Goal: Transaction & Acquisition: Purchase product/service

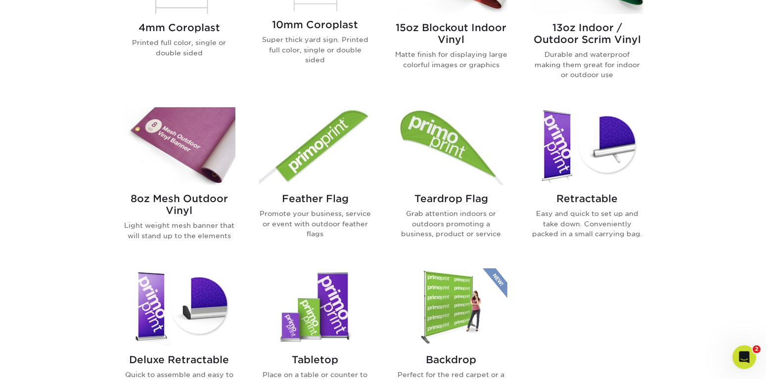
scroll to position [555, 0]
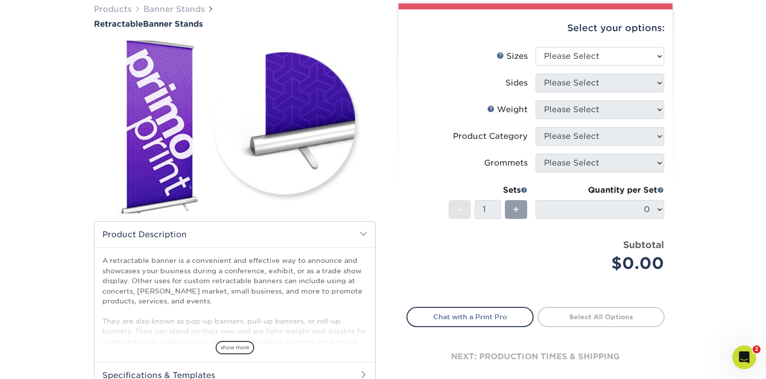
scroll to position [101, 0]
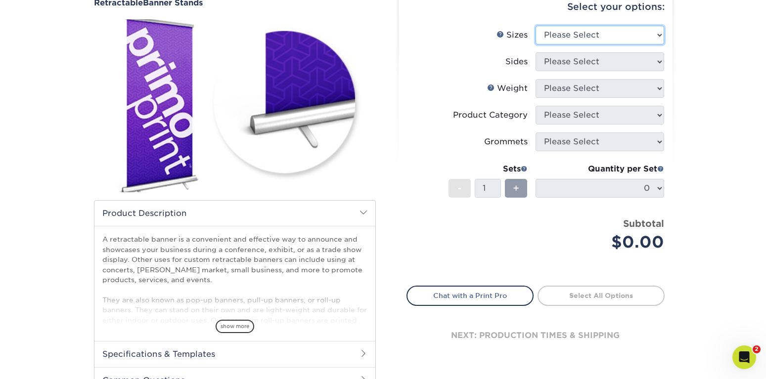
click at [536, 26] on select "Please Select 24" x 60" 33" x 80" 47" x 80"" at bounding box center [600, 35] width 129 height 19
select select "33.00x80.00"
click option "33" x 80"" at bounding box center [0, 0] width 0 height 0
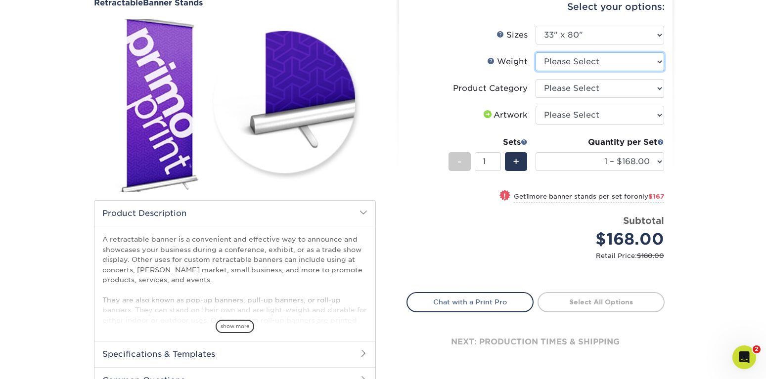
click at [536, 52] on select "Please Select 10MIL" at bounding box center [600, 61] width 129 height 19
select select "10MIL"
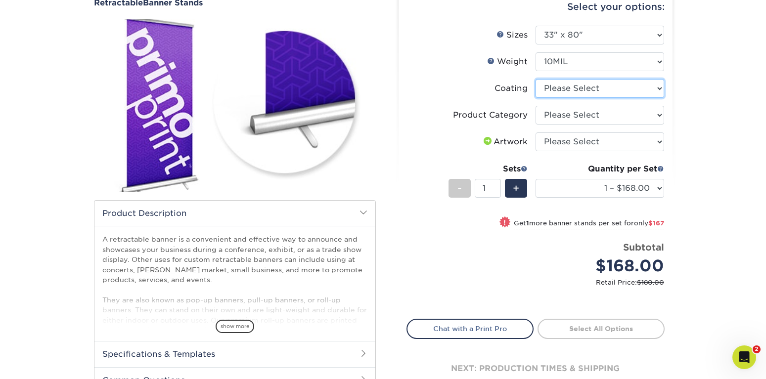
click at [536, 79] on select at bounding box center [600, 88] width 129 height 19
select select "3e7618de-abca-4bda-9f97-8b9129e913d8"
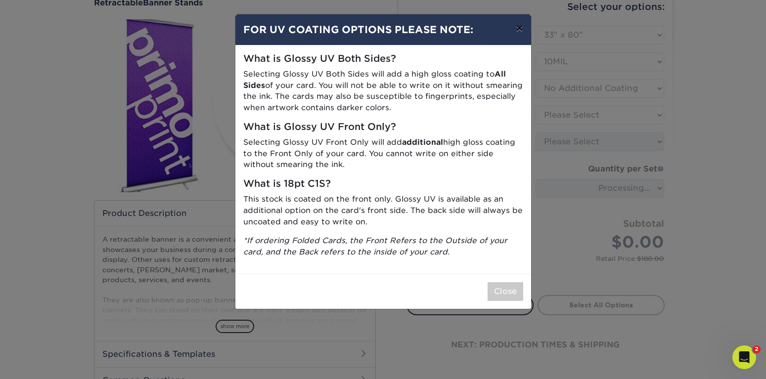
click at [519, 23] on button "×" at bounding box center [519, 28] width 23 height 28
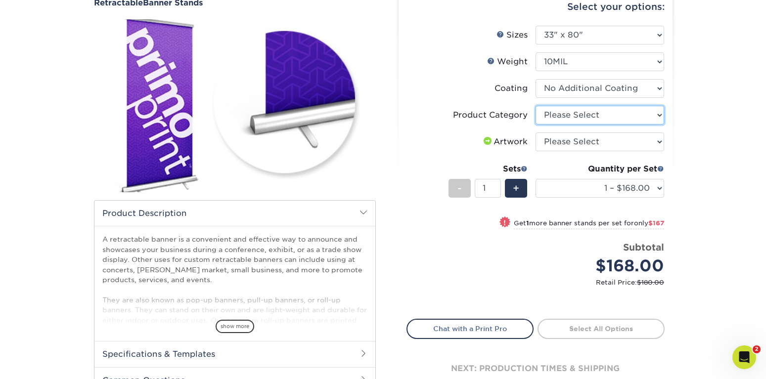
click at [536, 106] on select "Please Select Standard Retractable Banner Stand" at bounding box center [600, 115] width 129 height 19
select select "16926b4f-4359-4b5b-9e91-7b2ad5f23637"
click option "Standard Retractable Banner Stand" at bounding box center [0, 0] width 0 height 0
click at [536, 133] on select "Please Select I will upload files I need a design - $50" at bounding box center [600, 142] width 129 height 19
select select "upload"
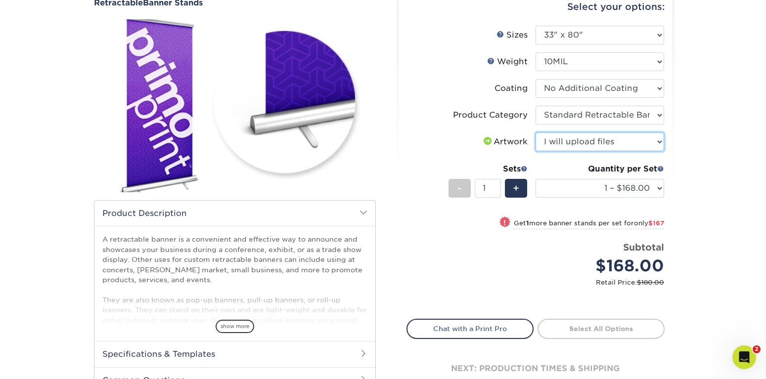
click option "I will upload files" at bounding box center [0, 0] width 0 height 0
click at [496, 187] on input "2" at bounding box center [488, 188] width 26 height 19
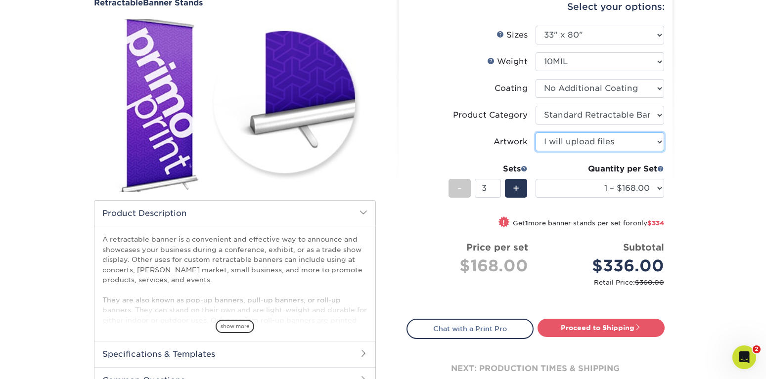
type input "3"
click at [496, 187] on input "3" at bounding box center [488, 188] width 26 height 19
click at [538, 210] on li "Sets - 3 + Quantity per Set 1 – $168.00 2 – $335.00 3 – $502.00 4 – $669.00 5 –…" at bounding box center [535, 188] width 257 height 58
